Goal: Register for event/course

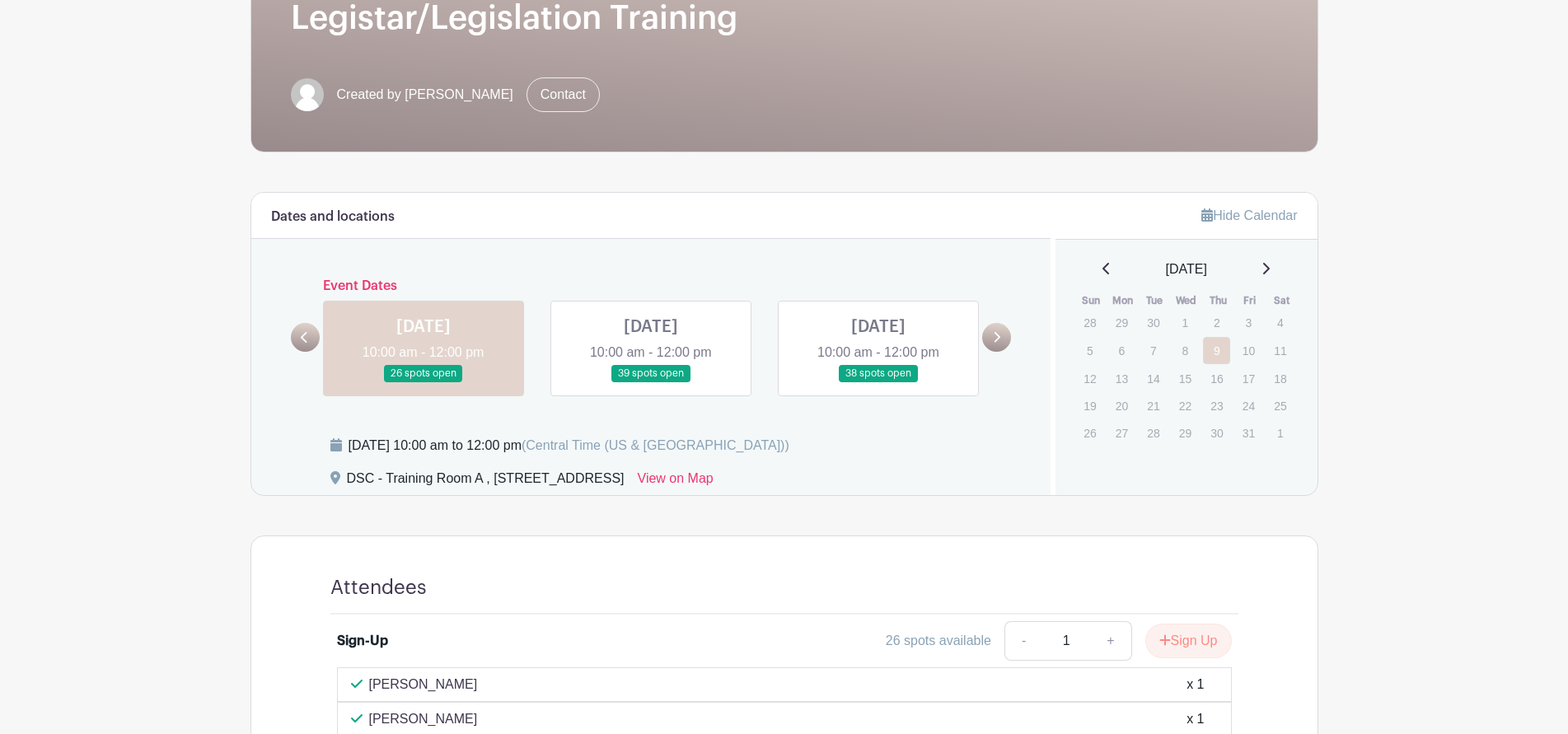
scroll to position [330, 0]
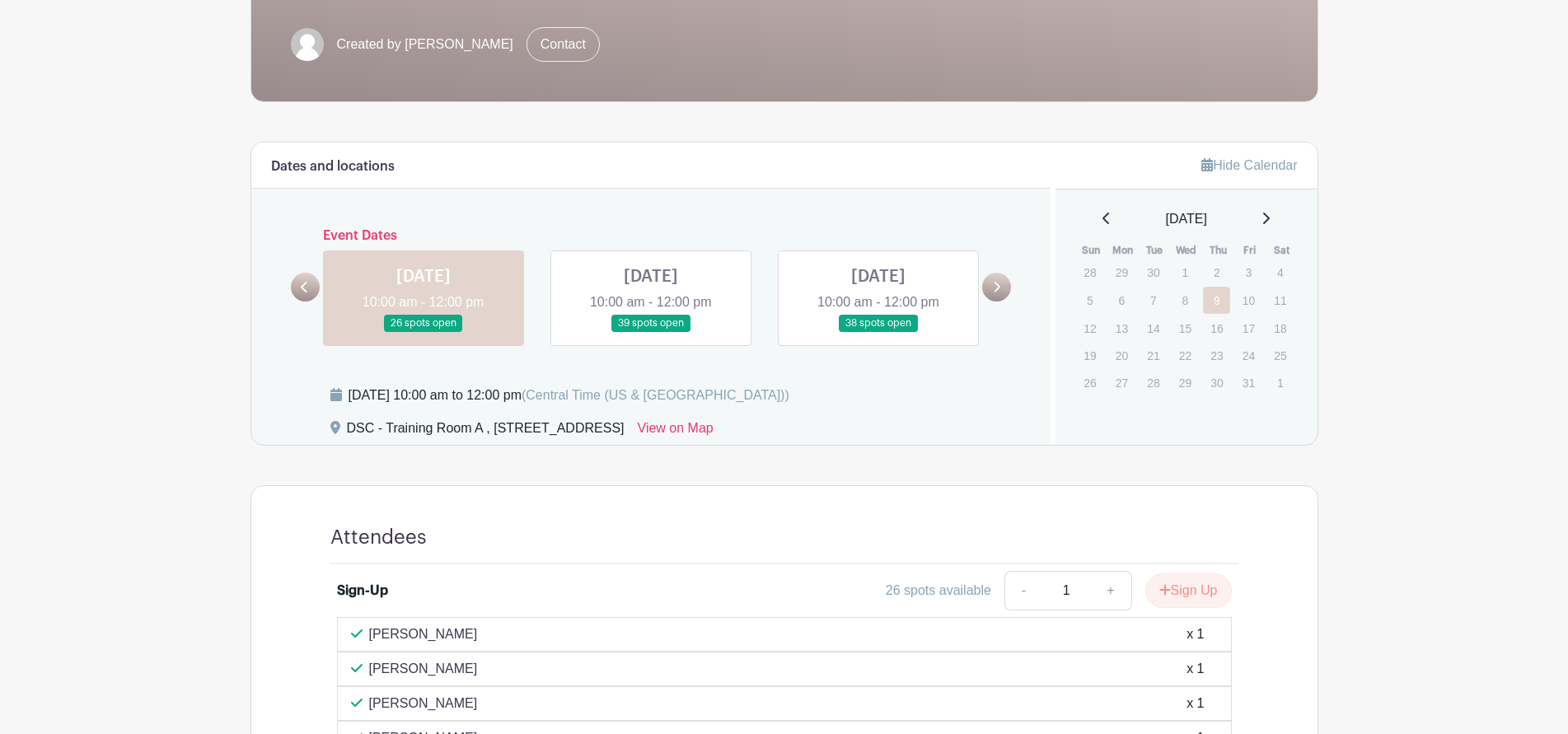
click at [650, 332] on link at bounding box center [650, 332] width 0 height 0
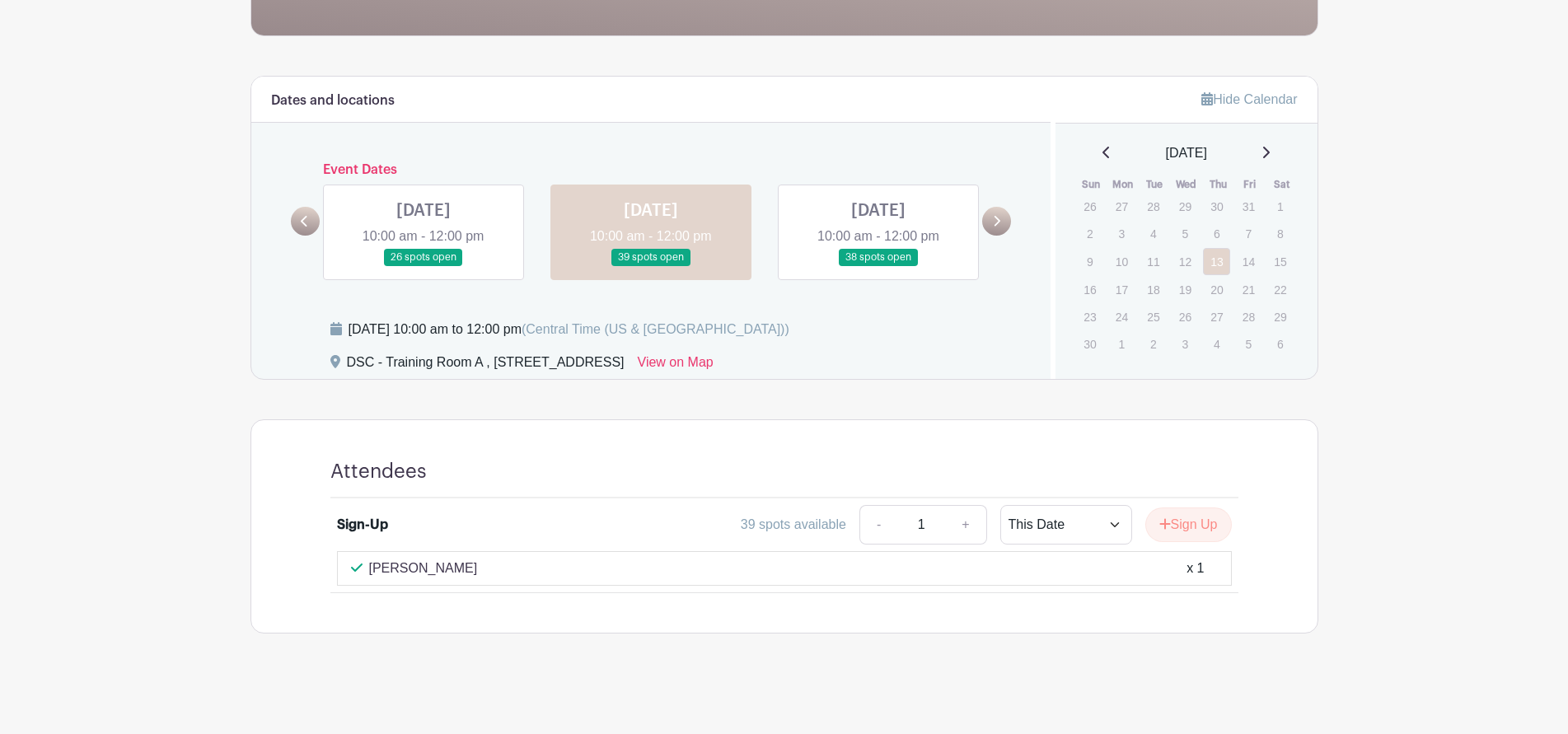
scroll to position [398, 0]
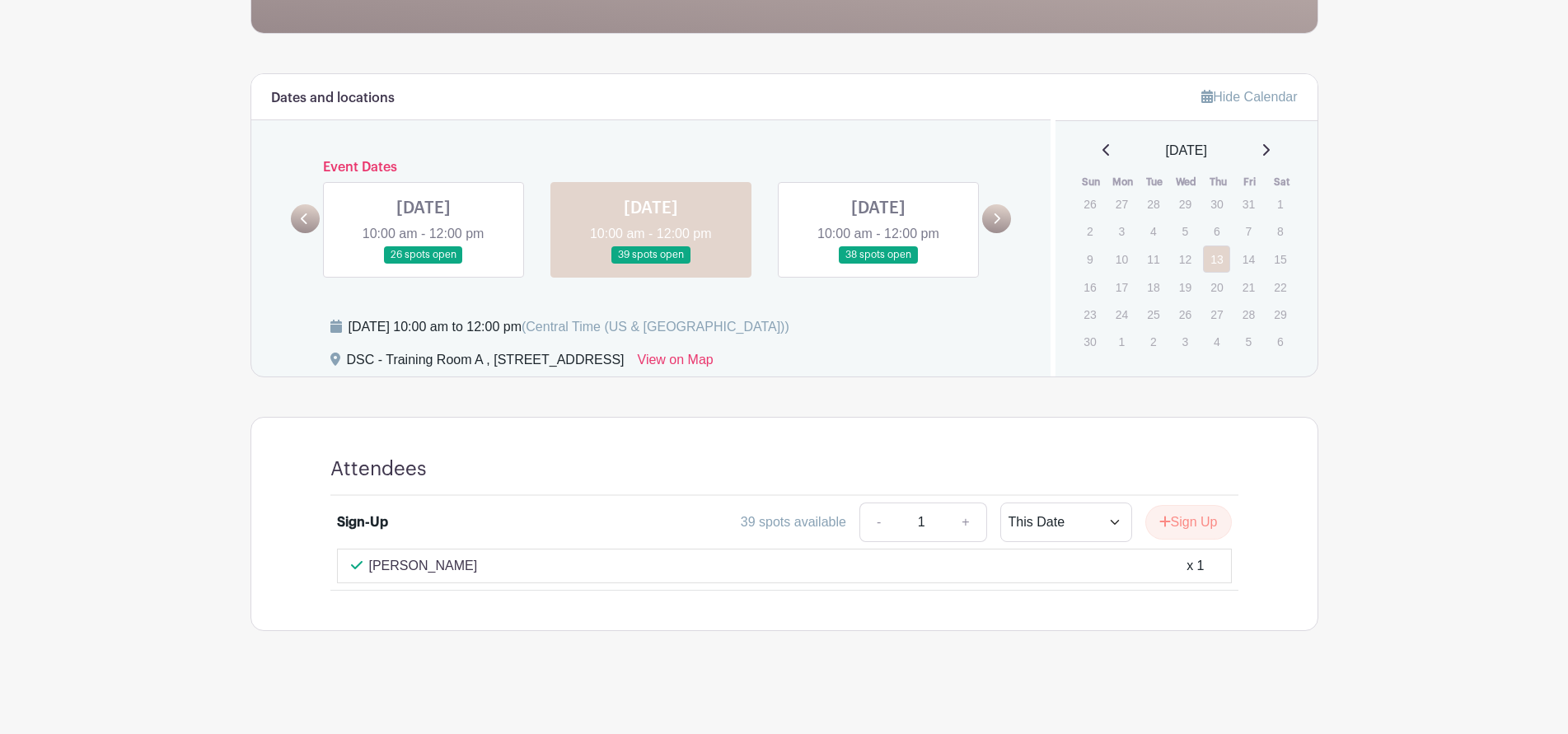
click at [878, 263] on link at bounding box center [878, 263] width 0 height 0
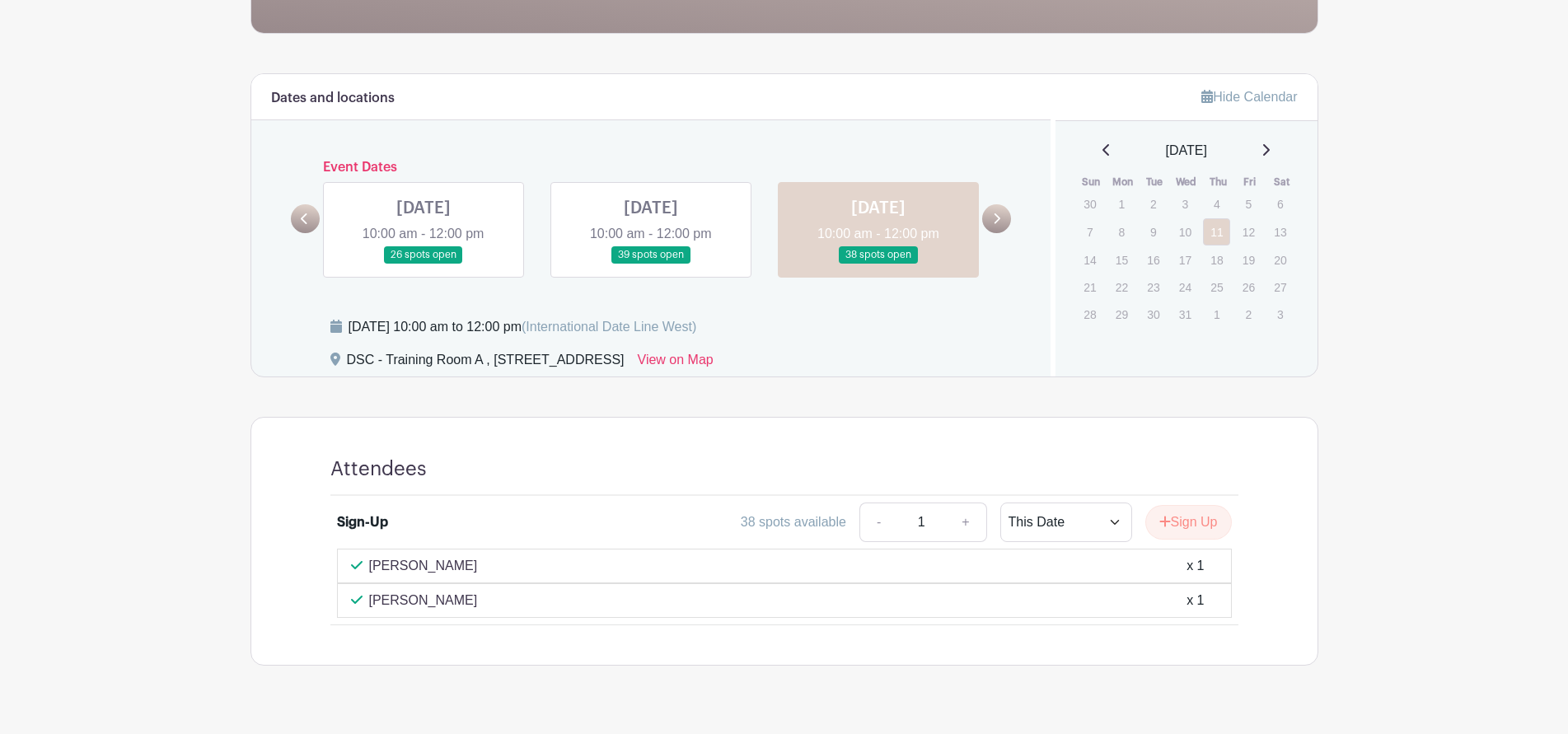
click at [424, 263] on link at bounding box center [424, 263] width 0 height 0
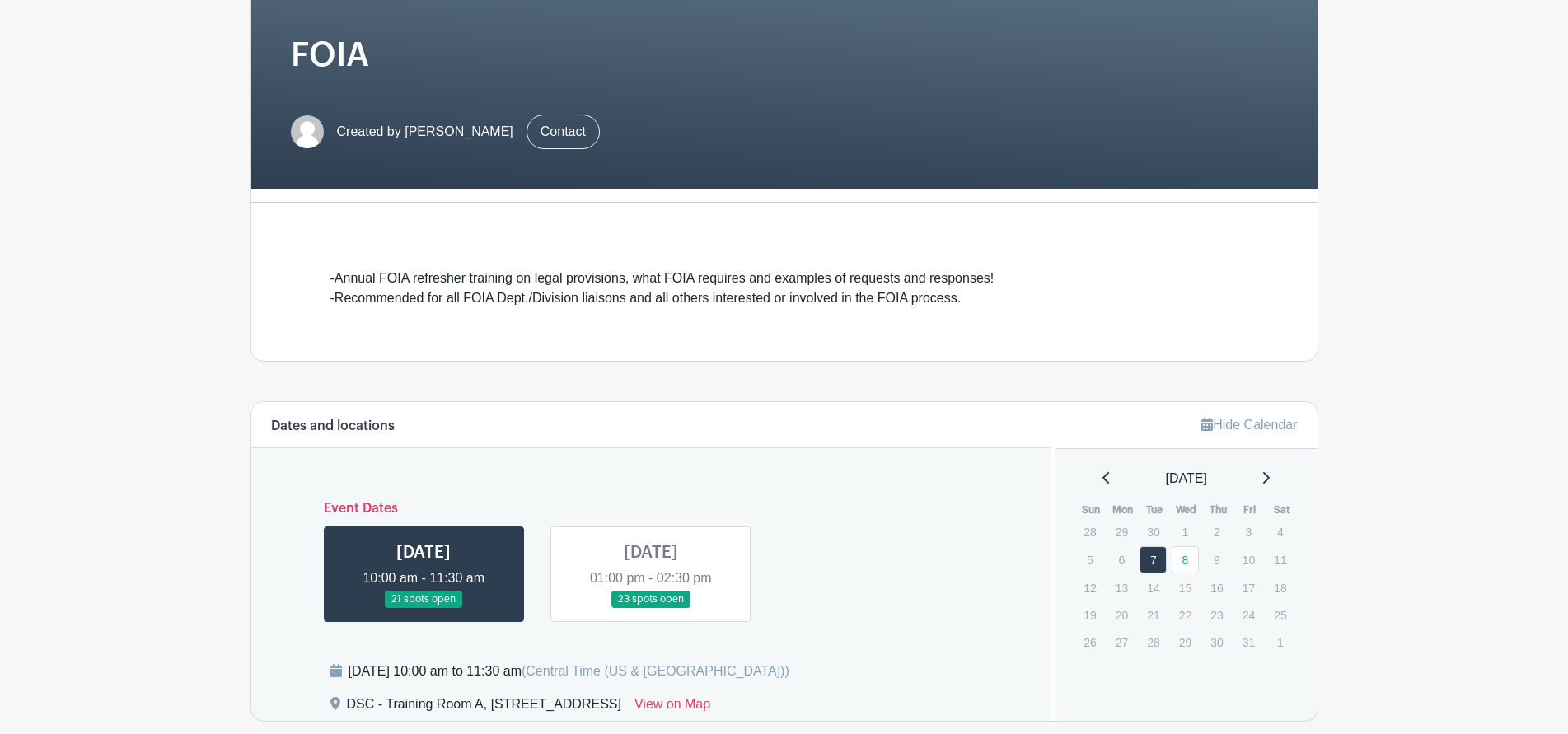
scroll to position [330, 0]
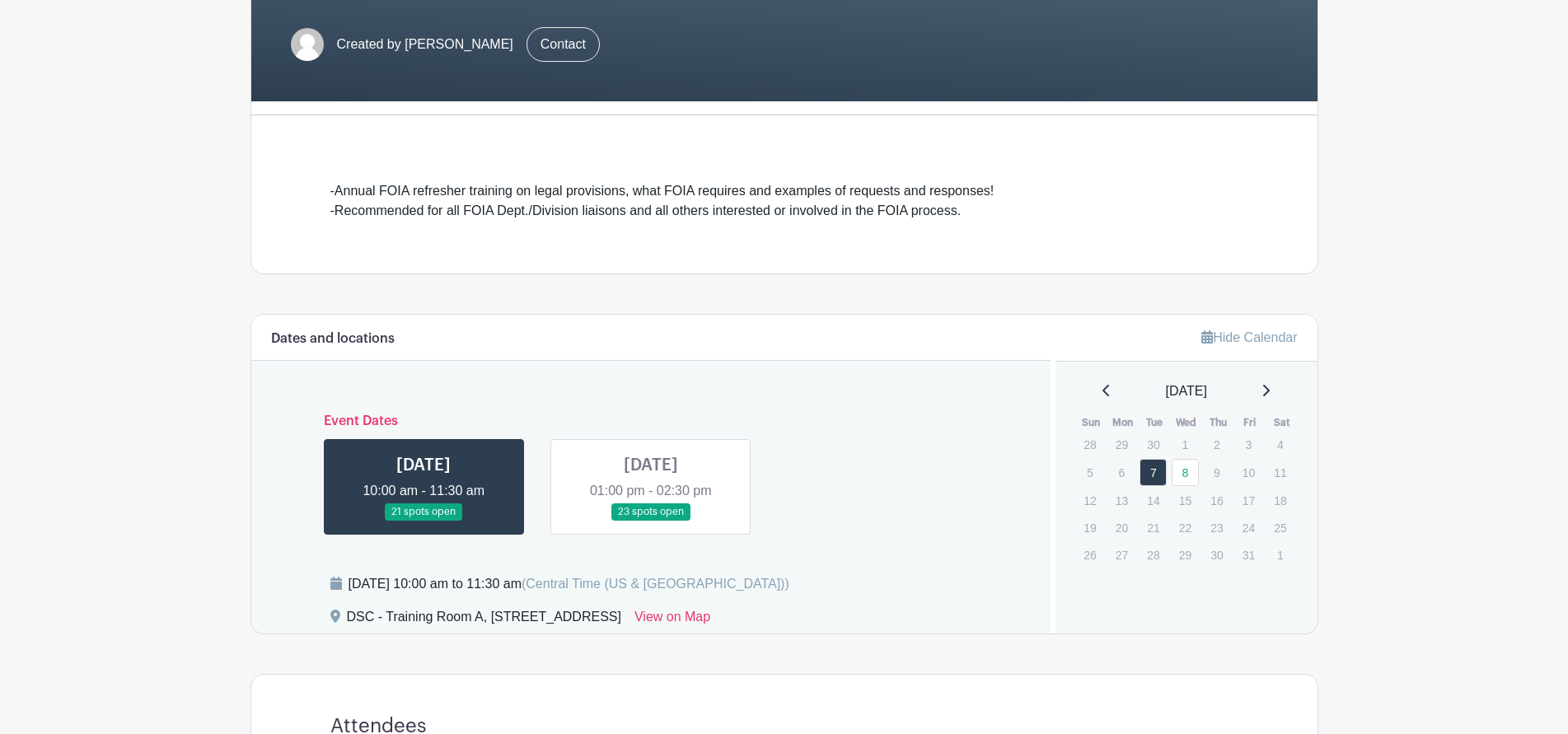
click at [424, 521] on link at bounding box center [424, 521] width 0 height 0
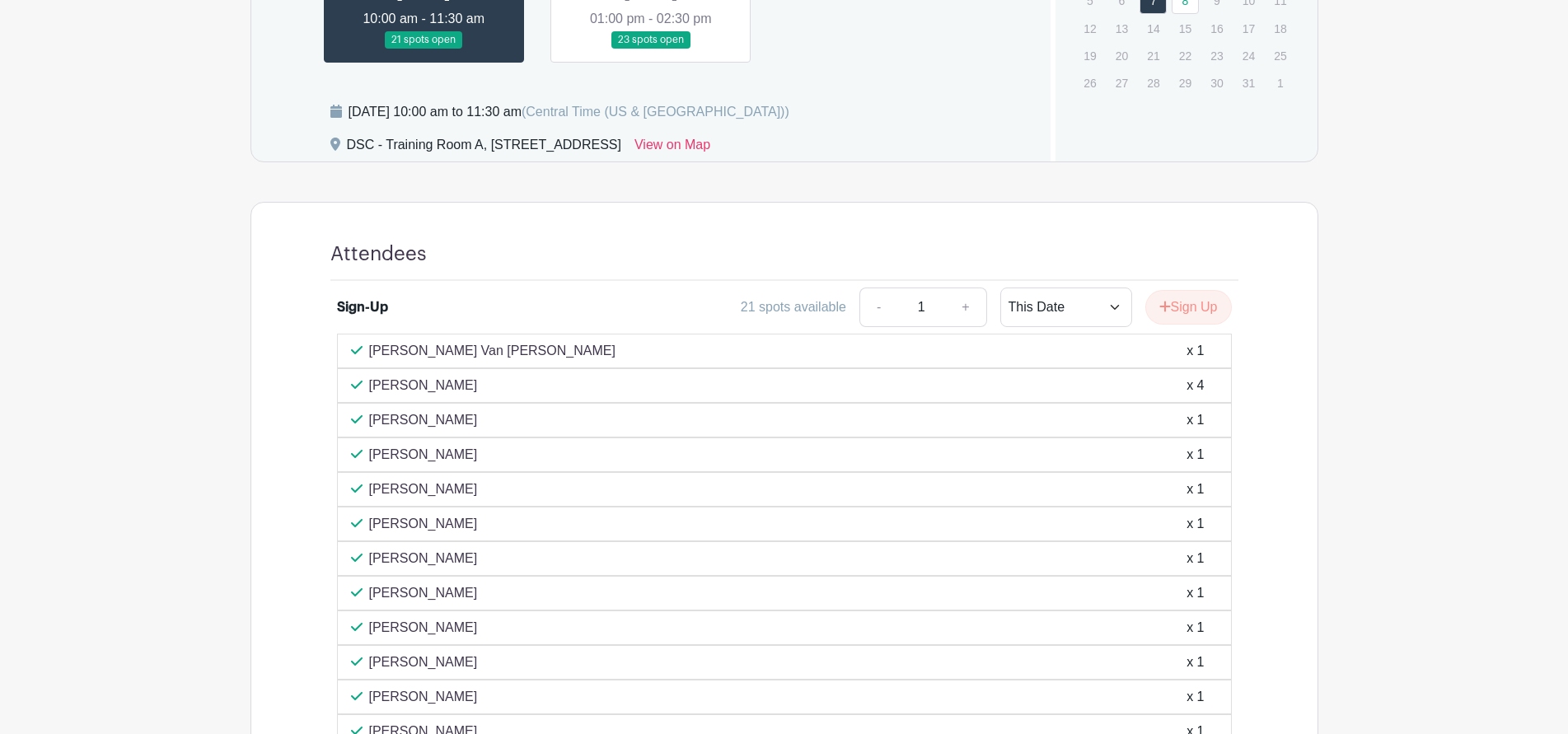
scroll to position [529, 0]
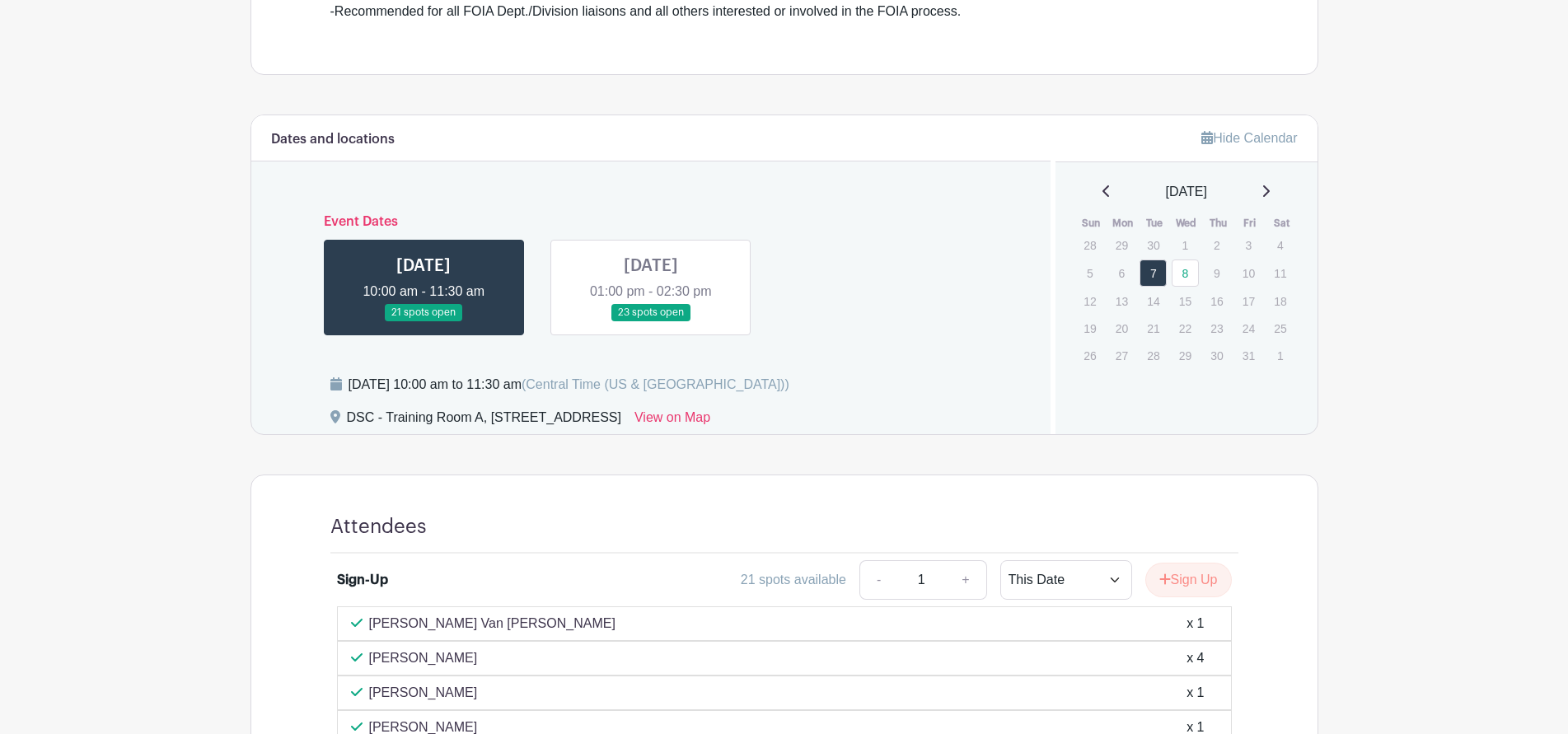
click at [650, 321] on link at bounding box center [650, 321] width 0 height 0
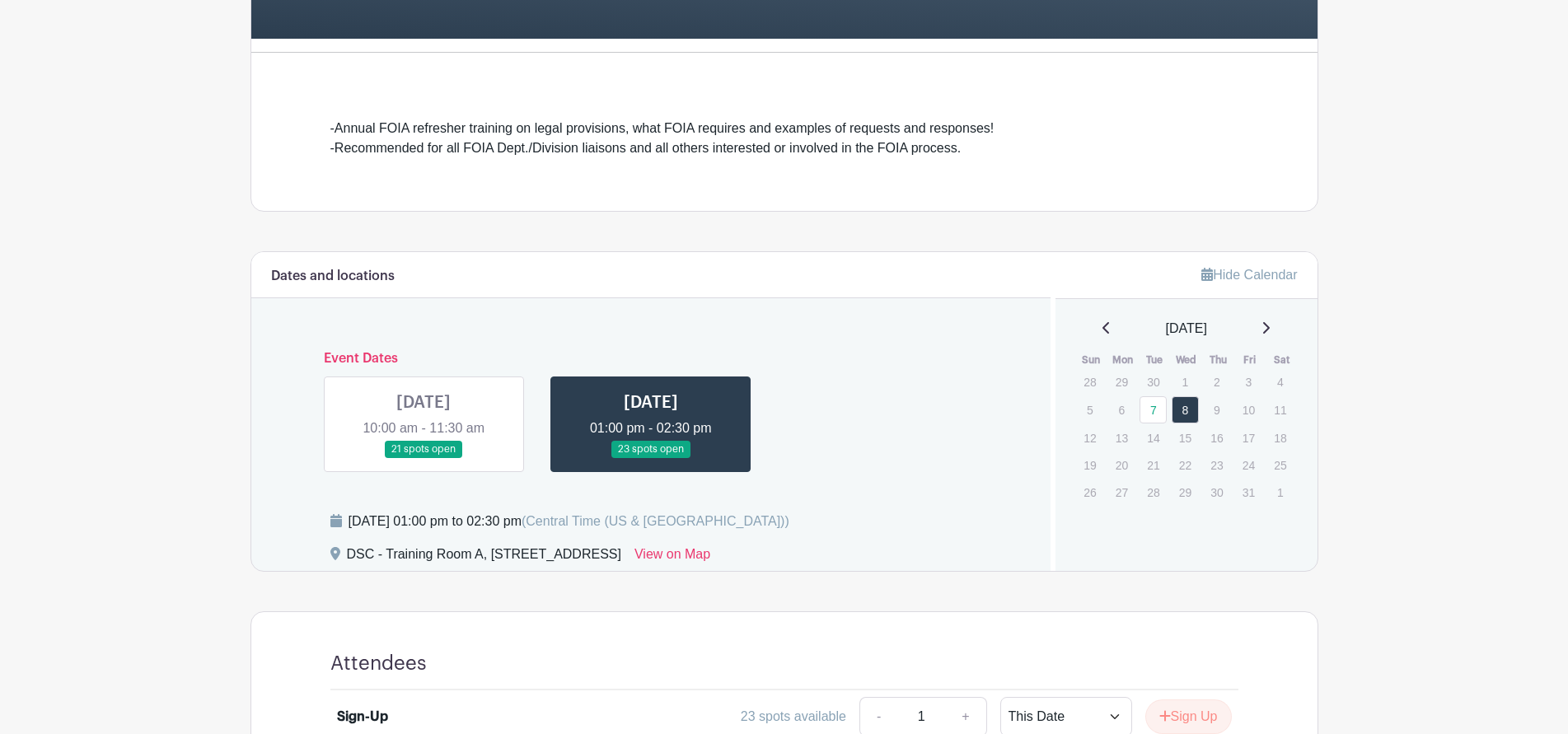
scroll to position [200, 0]
